Goal: Task Accomplishment & Management: Use online tool/utility

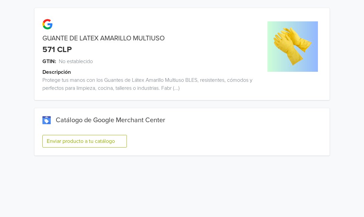
click at [96, 140] on button "Enviar producto a tu catálogo" at bounding box center [84, 141] width 85 height 13
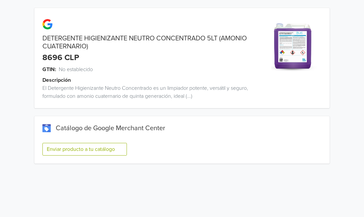
click at [99, 150] on button "Enviar producto a tu catálogo" at bounding box center [84, 149] width 85 height 13
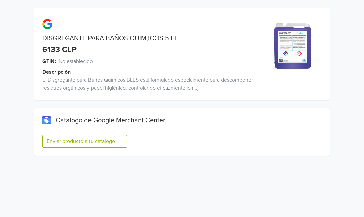
click at [99, 138] on button "Enviar producto a tu catálogo" at bounding box center [84, 141] width 85 height 13
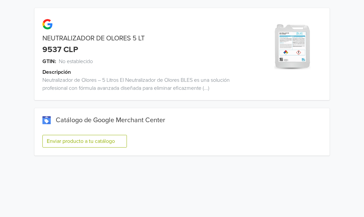
click at [115, 139] on button "Enviar producto a tu catálogo" at bounding box center [84, 141] width 85 height 13
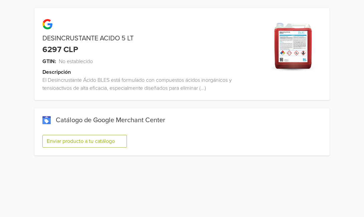
click at [95, 139] on button "Enviar producto a tu catálogo" at bounding box center [84, 141] width 85 height 13
